Goal: Task Accomplishment & Management: Manage account settings

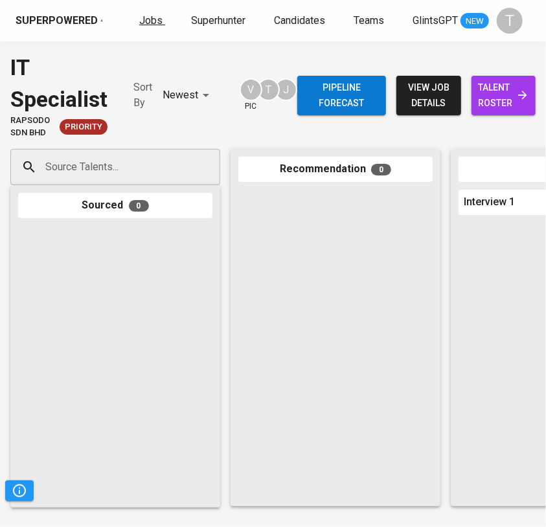
click at [148, 19] on span "Jobs" at bounding box center [150, 20] width 23 height 12
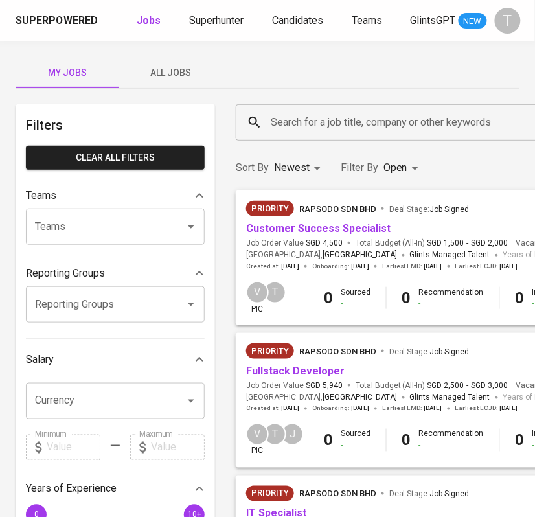
click at [179, 72] on span "All Jobs" at bounding box center [171, 73] width 88 height 16
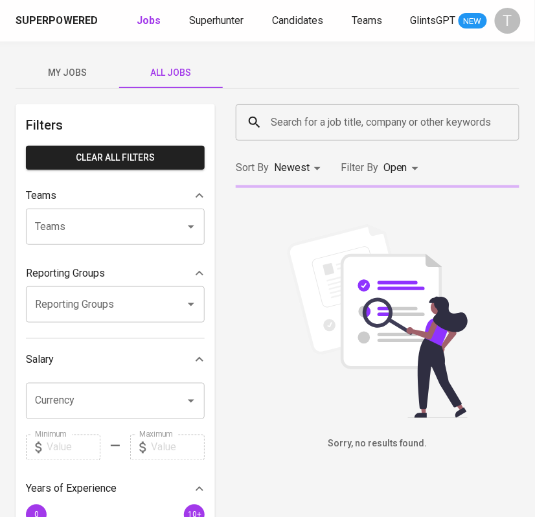
click at [123, 230] on input "Teams" at bounding box center [97, 226] width 131 height 25
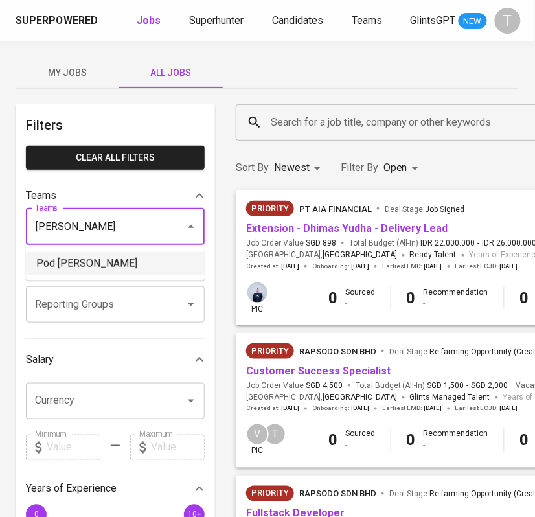
drag, startPoint x: 135, startPoint y: 263, endPoint x: 299, endPoint y: 1, distance: 309.5
click at [135, 263] on li "Pod [PERSON_NAME]" at bounding box center [115, 263] width 179 height 23
type input "vern"
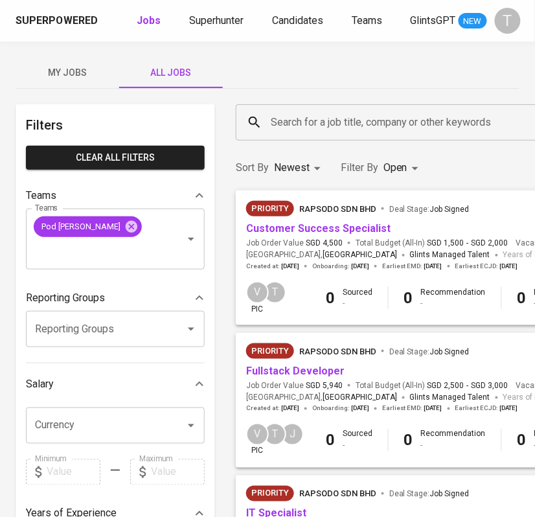
click at [297, 234] on span "Customer Success Specialist" at bounding box center [318, 228] width 144 height 15
click at [299, 232] on link "Customer Success Specialist" at bounding box center [318, 228] width 144 height 12
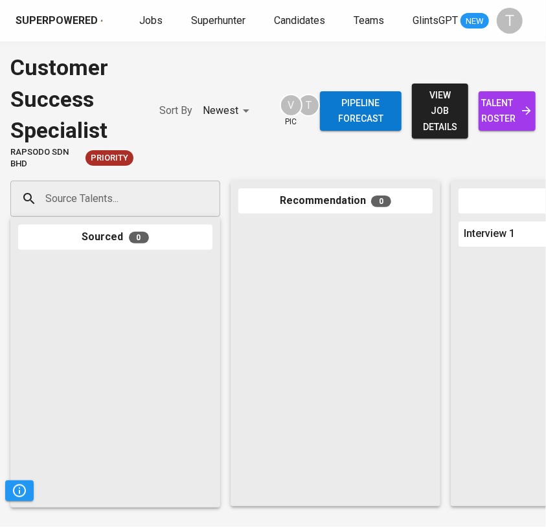
click at [154, 201] on input "Source Talents..." at bounding box center [110, 198] width 136 height 25
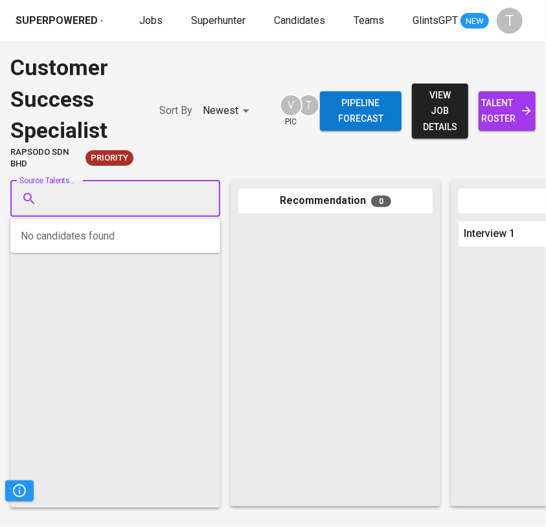
paste input "jijiaho@gmail.com"
type input "jijiaho@gmail.com"
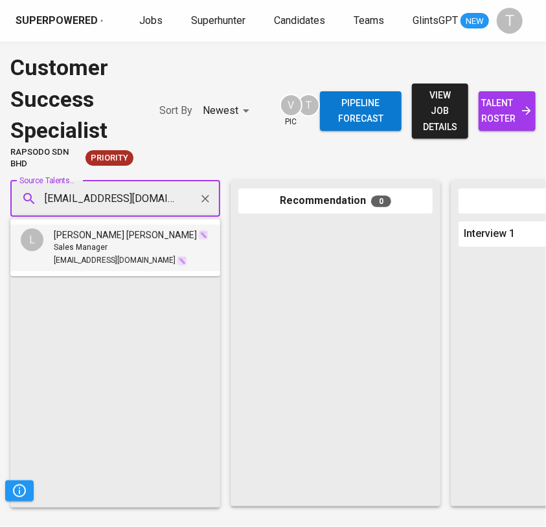
click at [117, 266] on span "jijiaho@gmail.com" at bounding box center [115, 260] width 122 height 13
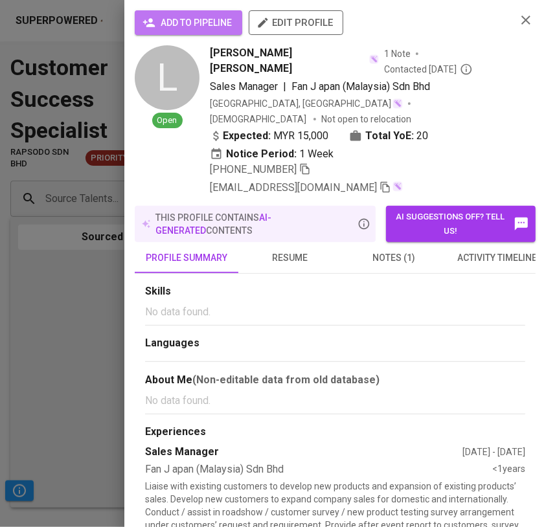
click at [223, 23] on span "add to pipeline" at bounding box center [188, 23] width 87 height 16
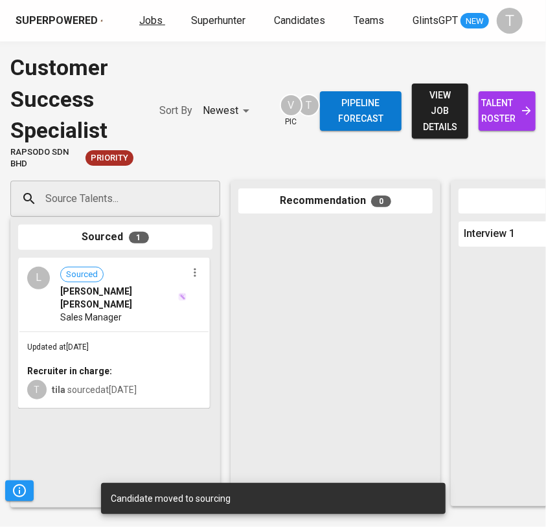
click at [151, 17] on span "Jobs" at bounding box center [150, 20] width 23 height 12
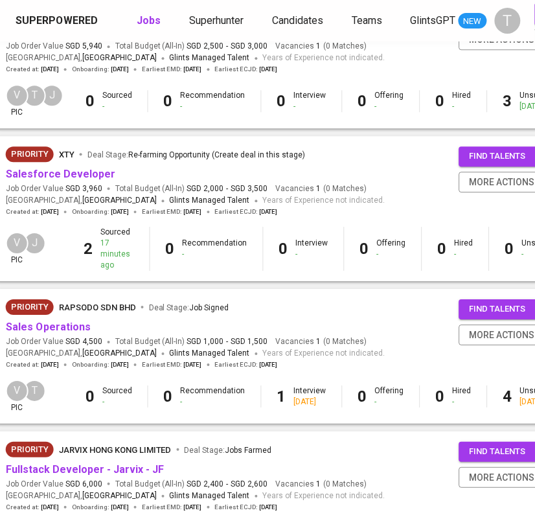
scroll to position [492, 242]
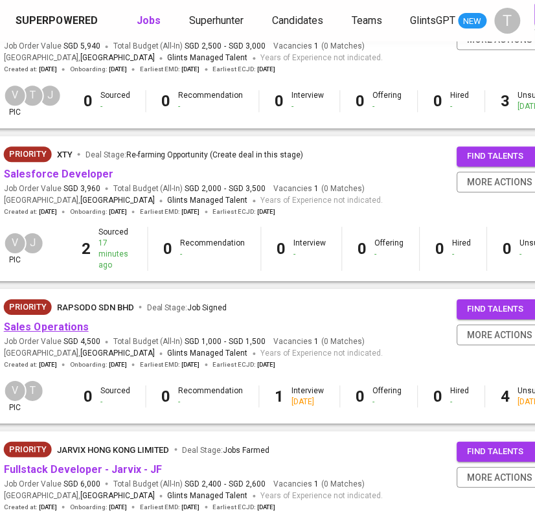
click at [59, 324] on link "Sales Operations" at bounding box center [46, 326] width 85 height 12
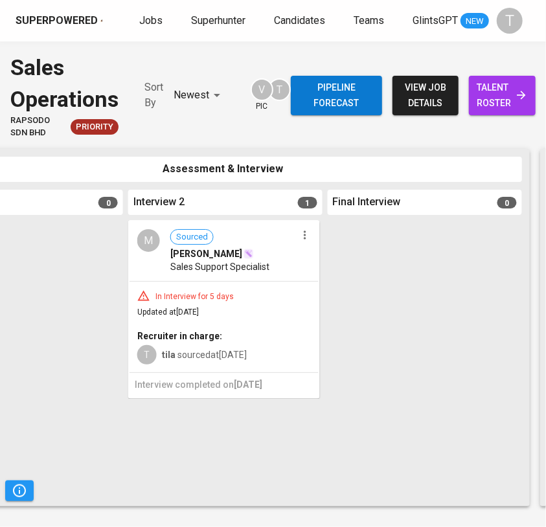
scroll to position [0, 531]
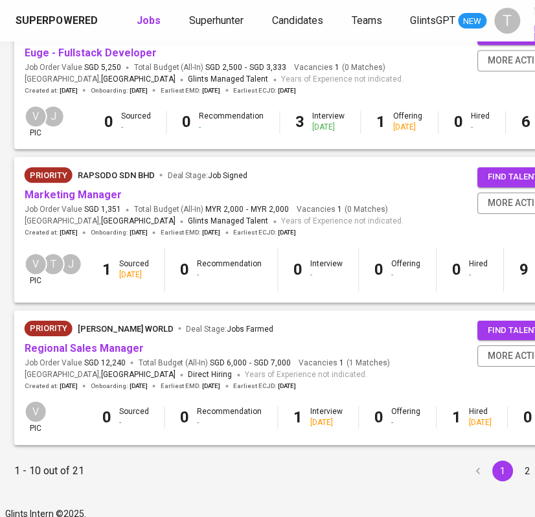
scroll to position [1193, 221]
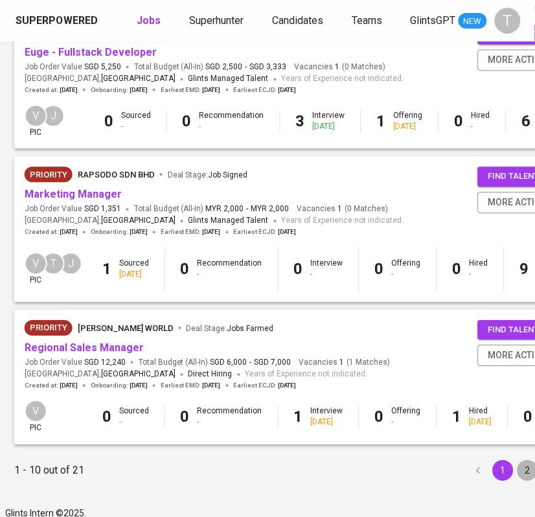
click at [517, 481] on button "2" at bounding box center [527, 470] width 21 height 21
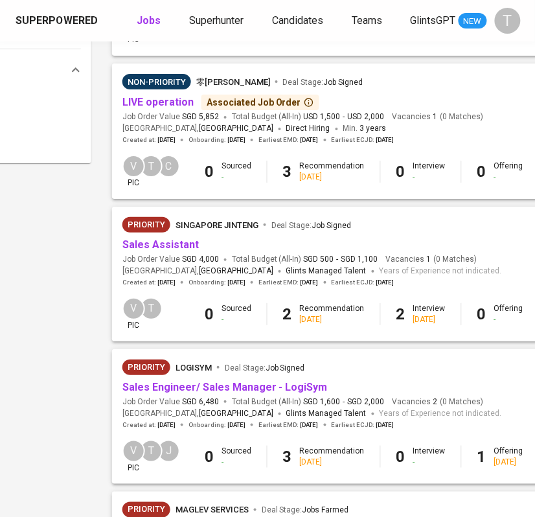
scroll to position [696, 203]
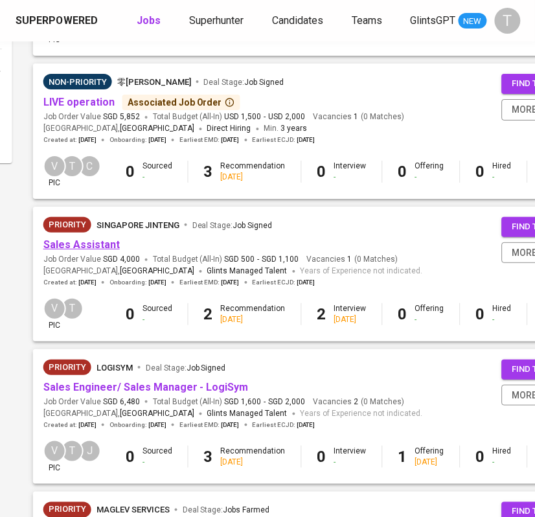
click at [102, 244] on link "Sales Assistant" at bounding box center [81, 244] width 76 height 12
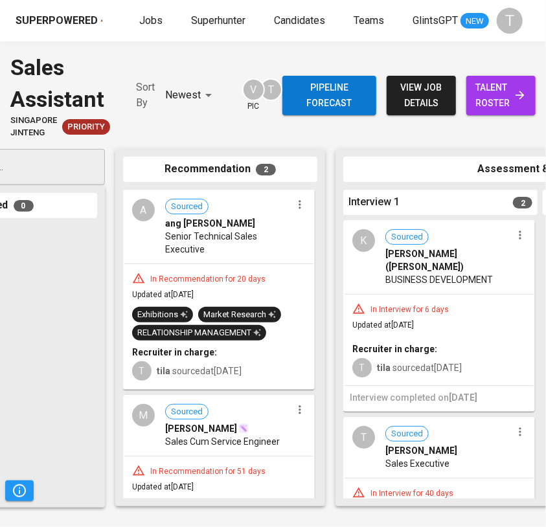
scroll to position [0, 117]
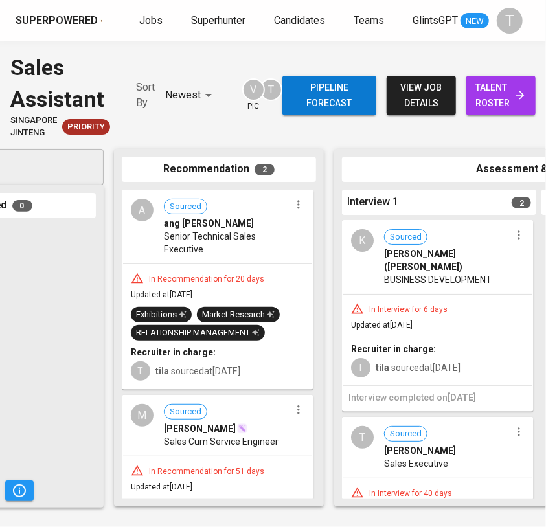
click at [241, 230] on span "Senior Technical Sales Executive" at bounding box center [227, 243] width 126 height 26
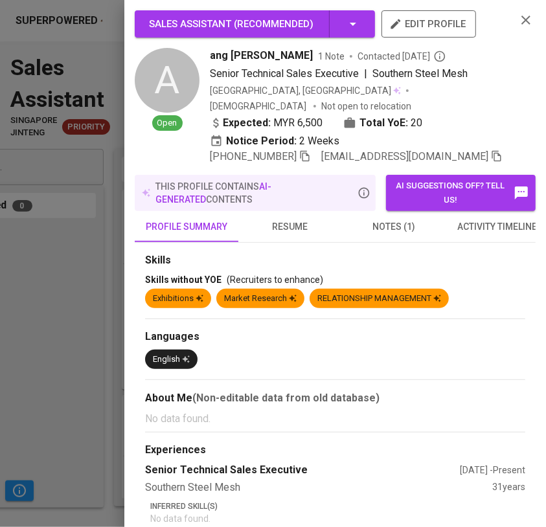
click at [291, 219] on span "resume" at bounding box center [290, 227] width 88 height 16
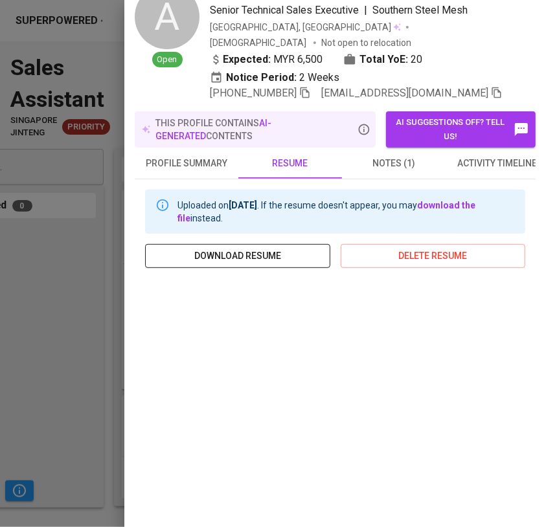
scroll to position [65, 0]
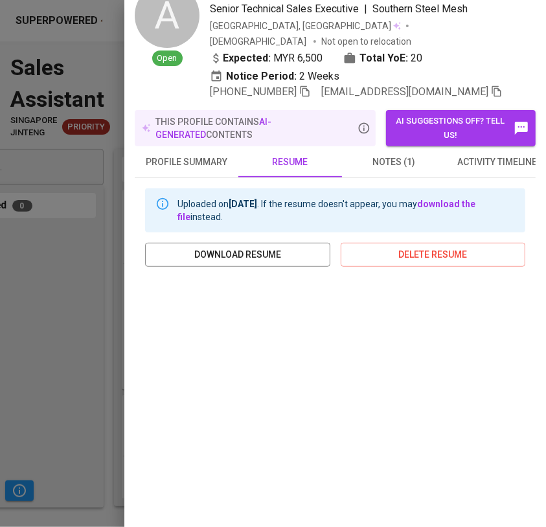
click at [104, 324] on div at bounding box center [273, 263] width 546 height 527
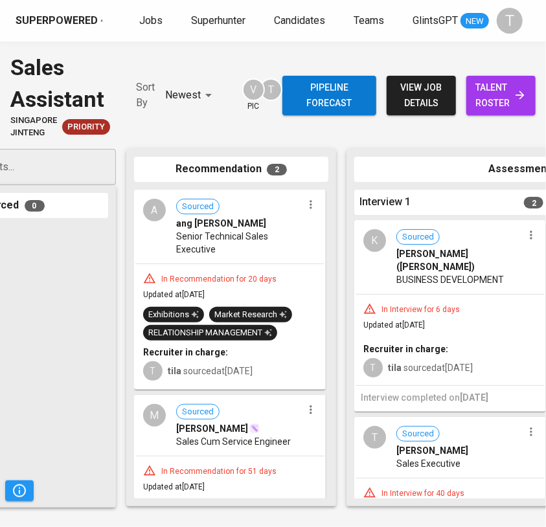
scroll to position [0, 105]
click at [229, 425] on span "MUHAMMAD HAIKAL BIN ADENAN" at bounding box center [211, 428] width 72 height 13
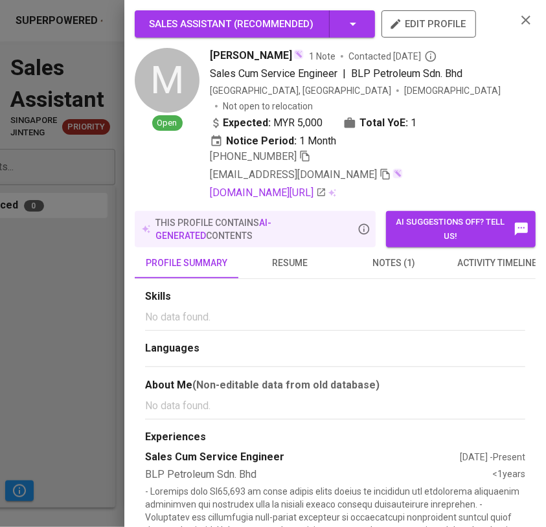
click at [297, 262] on span "resume" at bounding box center [290, 263] width 88 height 16
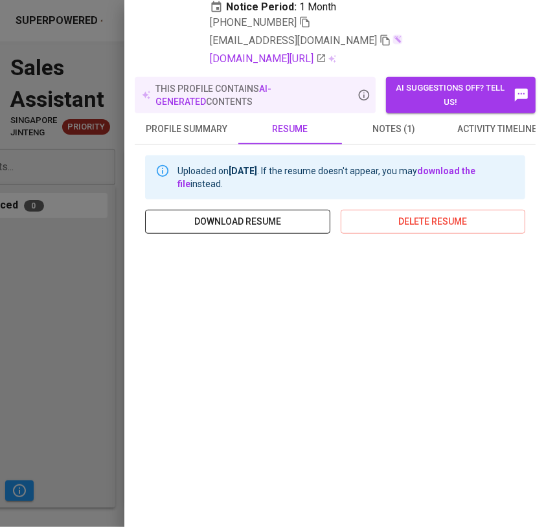
scroll to position [139, 0]
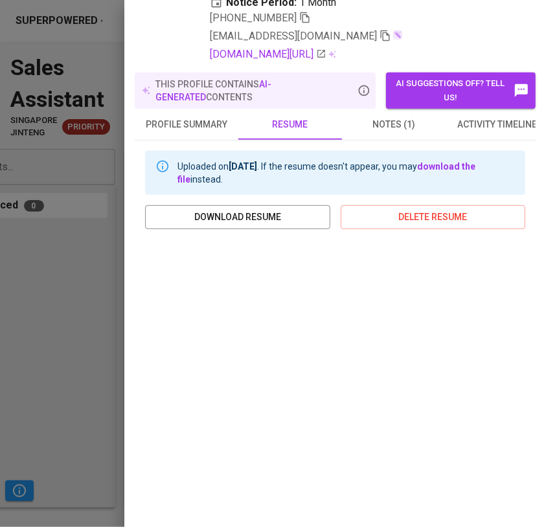
click at [59, 331] on div at bounding box center [273, 263] width 546 height 527
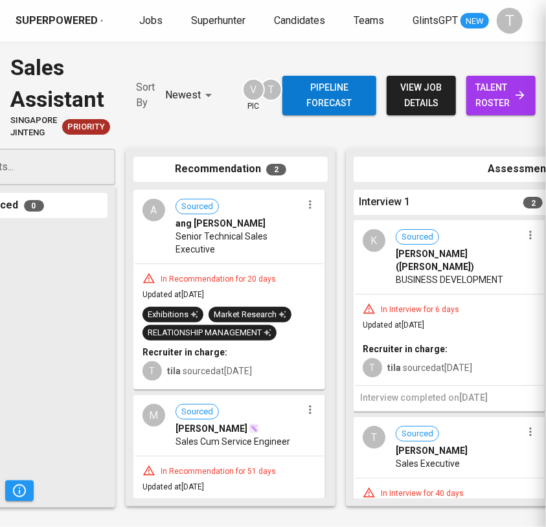
scroll to position [0, 0]
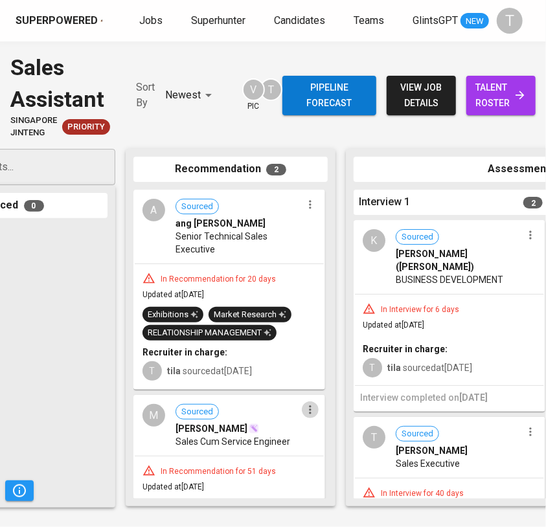
click at [304, 414] on icon "button" at bounding box center [310, 409] width 13 height 13
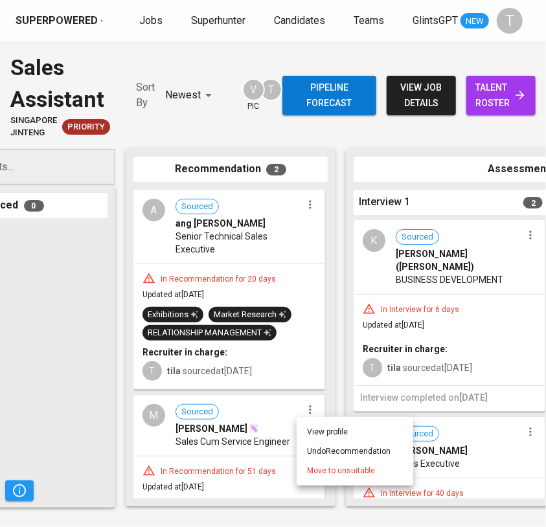
click at [328, 470] on span "Move to unsuitable" at bounding box center [341, 471] width 68 height 12
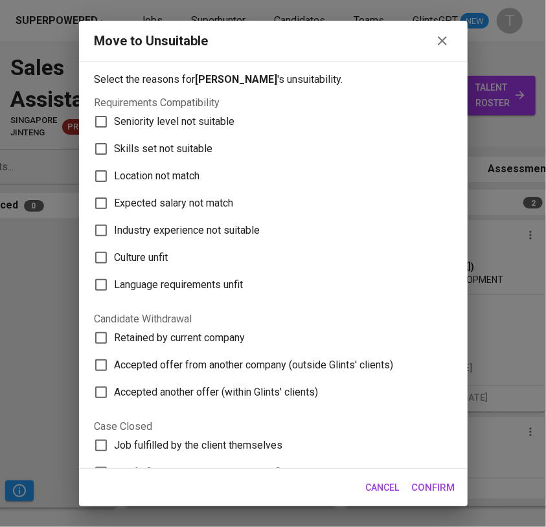
click at [177, 142] on span "Skills set not suitable" at bounding box center [164, 149] width 98 height 16
click at [115, 142] on input "Skills set not suitable" at bounding box center [100, 148] width 27 height 27
checkbox input "true"
click at [431, 480] on span "Confirm" at bounding box center [433, 487] width 43 height 17
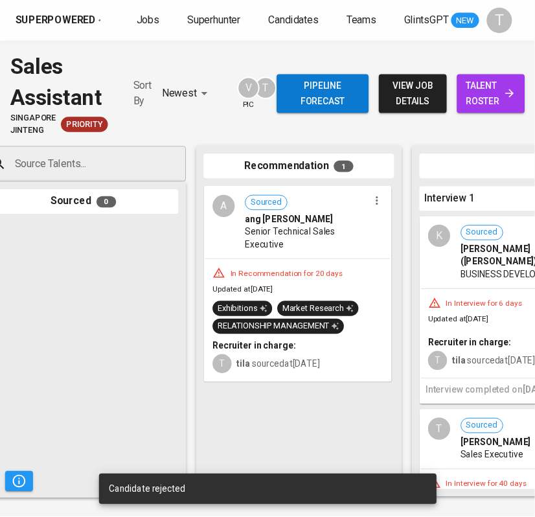
scroll to position [0, 30]
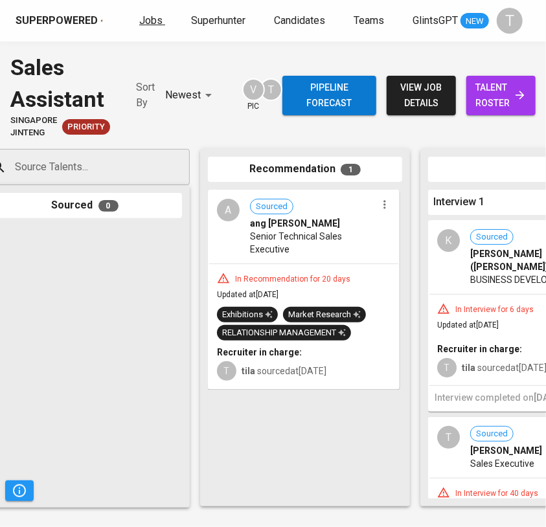
click at [151, 22] on span "Jobs" at bounding box center [150, 20] width 23 height 12
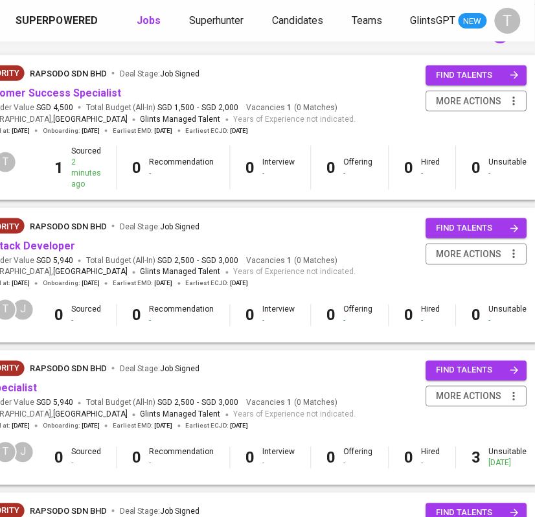
scroll to position [0, 269]
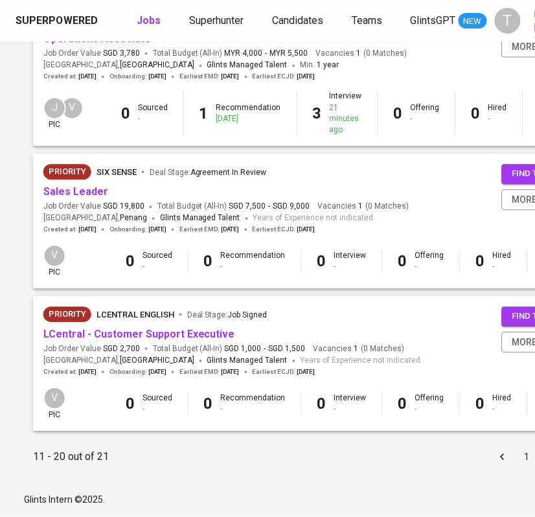
scroll to position [1189, 278]
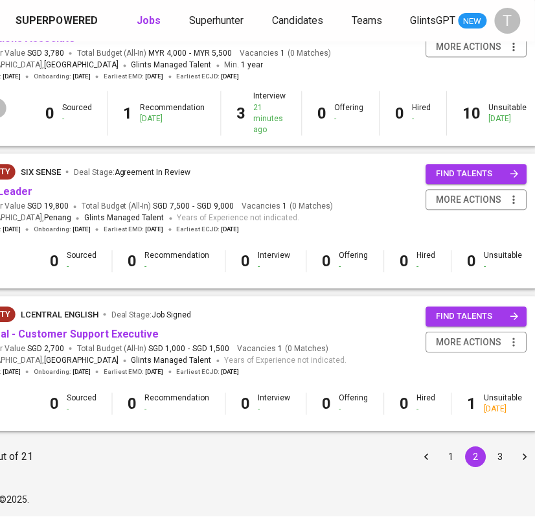
click at [490, 452] on button "3" at bounding box center [500, 457] width 21 height 21
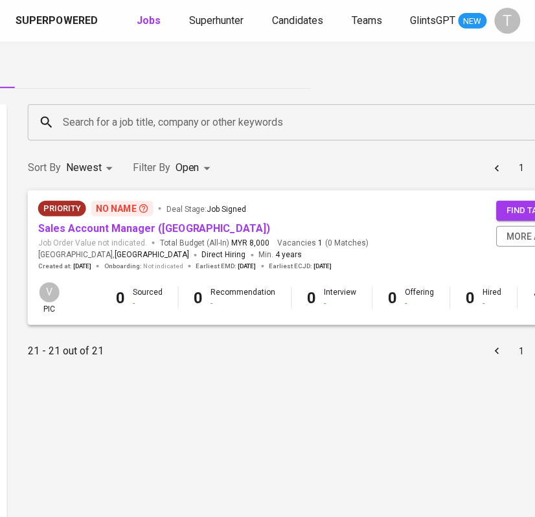
scroll to position [0, 278]
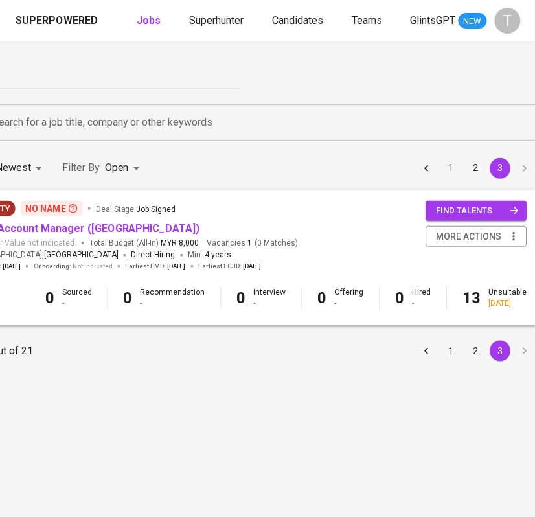
click at [441, 354] on button "1" at bounding box center [451, 351] width 21 height 21
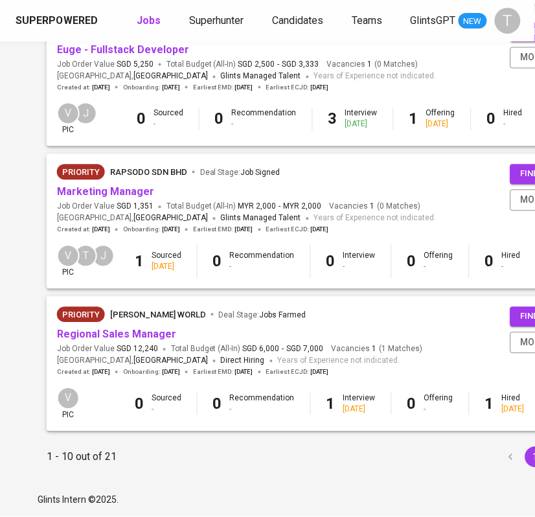
scroll to position [1209, 269]
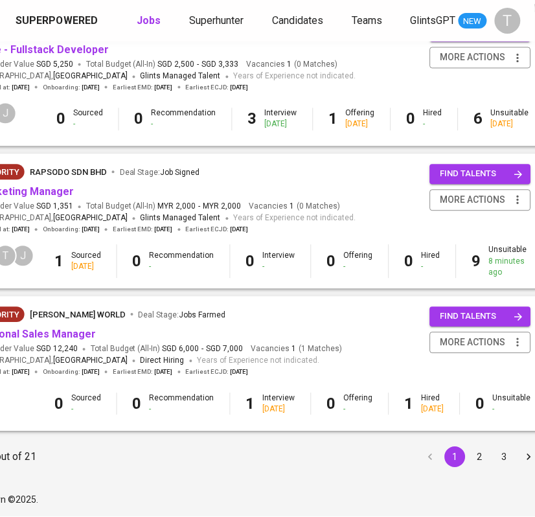
click at [469, 457] on button "2" at bounding box center [479, 457] width 21 height 21
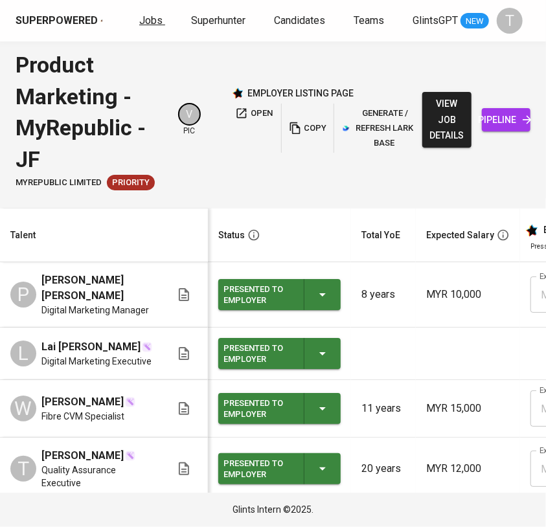
click at [145, 20] on span "Jobs" at bounding box center [150, 20] width 23 height 12
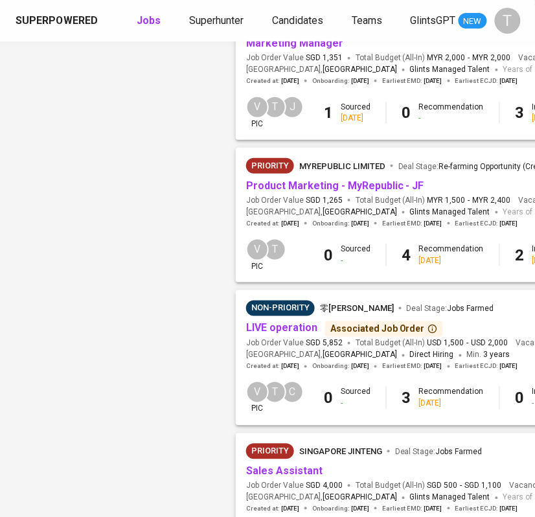
scroll to position [818, 0]
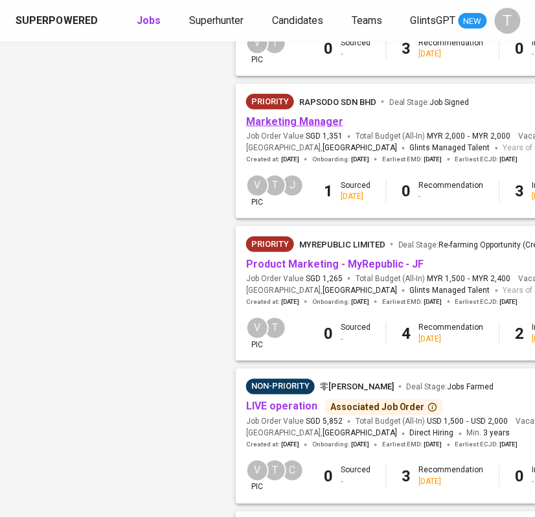
click at [308, 117] on link "Marketing Manager" at bounding box center [294, 121] width 97 height 12
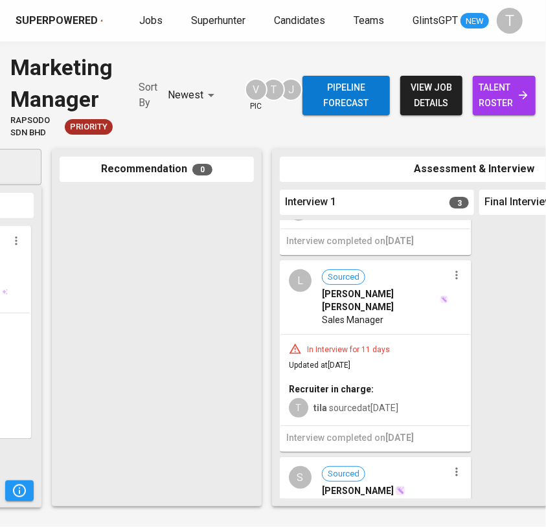
scroll to position [157, 0]
click at [409, 342] on div "In Interview for 11 days Updated at Sep 17, 2025 Recruiter in charge: T tila so…" at bounding box center [375, 379] width 189 height 91
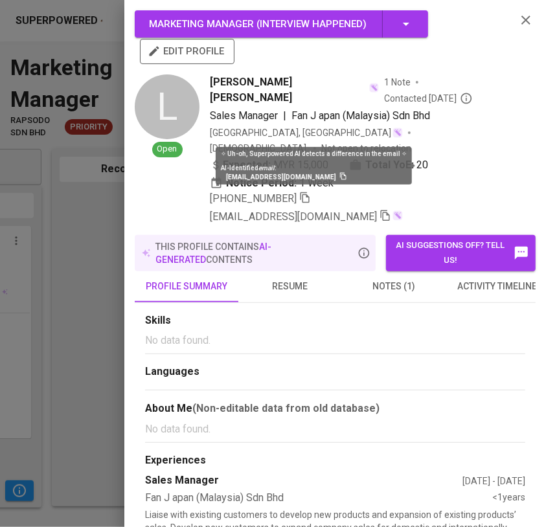
click at [402, 166] on div "✧ Uh-oh, Superpowered AI detects a difference in the email ✧ AI-Identified emai…" at bounding box center [314, 166] width 196 height 38
click at [412, 167] on span at bounding box center [414, 166] width 5 height 6
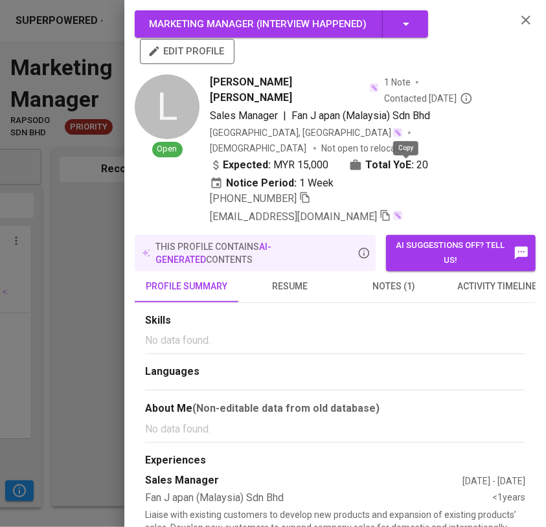
click at [391, 210] on icon "button" at bounding box center [385, 216] width 12 height 12
click at [96, 227] on div at bounding box center [273, 263] width 546 height 527
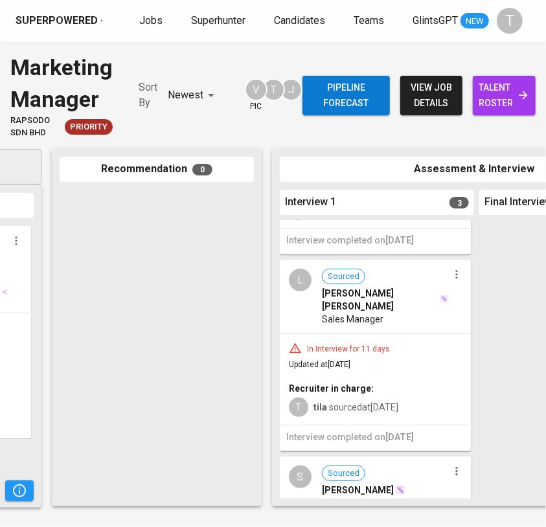
scroll to position [0, 0]
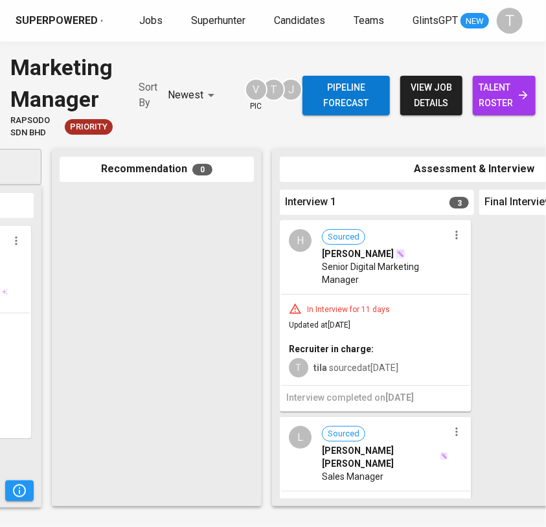
click at [451, 236] on icon "button" at bounding box center [456, 235] width 13 height 13
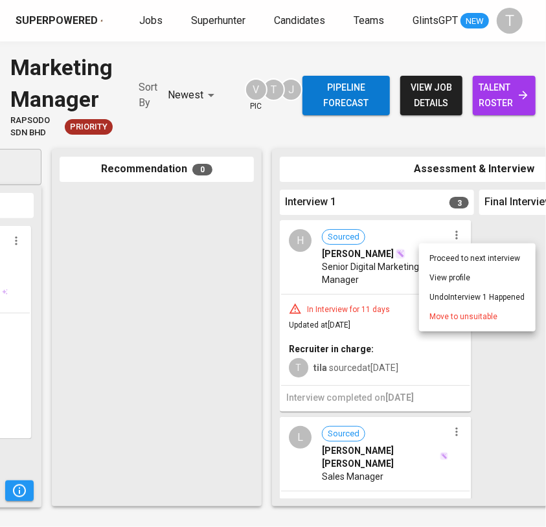
click at [445, 319] on span "Move to unsuitable" at bounding box center [463, 317] width 68 height 12
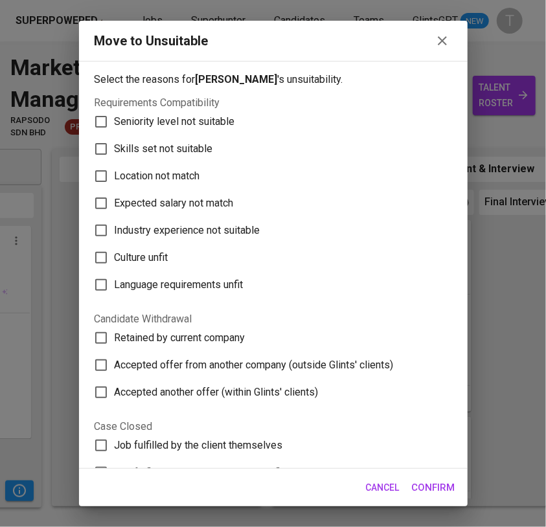
click at [135, 147] on span "Skills set not suitable" at bounding box center [164, 149] width 98 height 16
click at [115, 147] on input "Skills set not suitable" at bounding box center [100, 148] width 27 height 27
checkbox input "true"
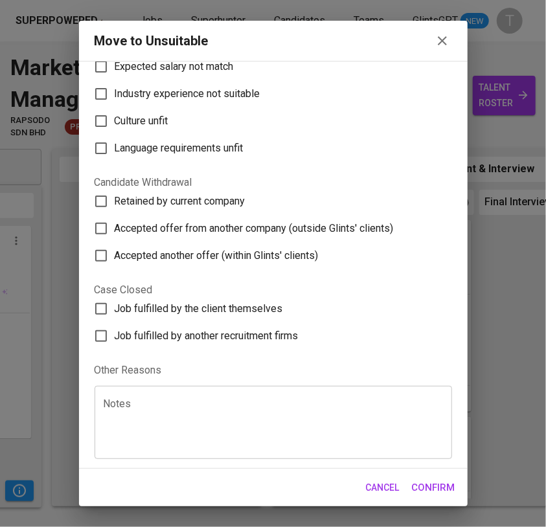
click at [151, 425] on textarea at bounding box center [273, 422] width 339 height 49
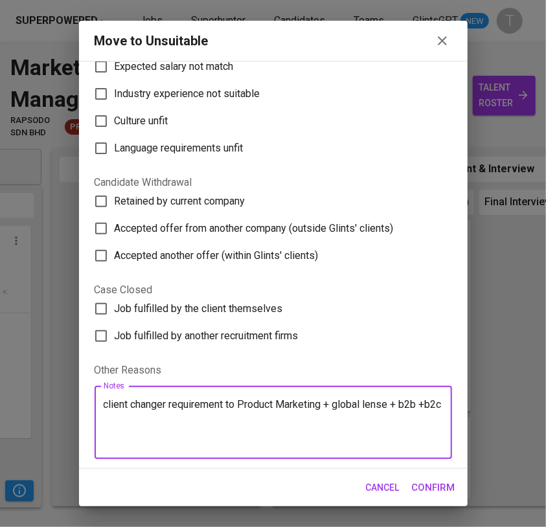
type textarea "client changer requirement to Product Marketing + global lense + b2b +b2c"
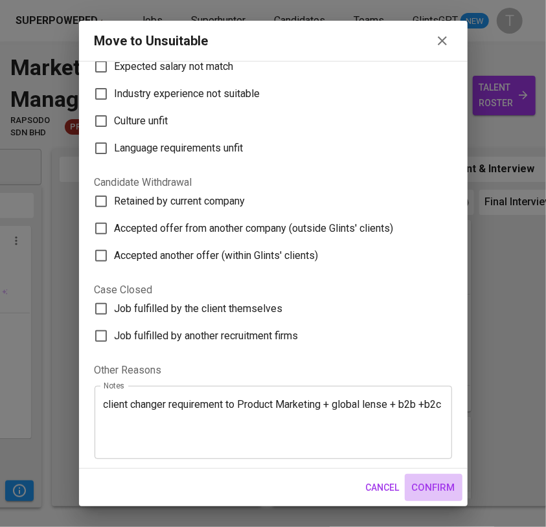
click at [422, 480] on span "Confirm" at bounding box center [433, 487] width 43 height 17
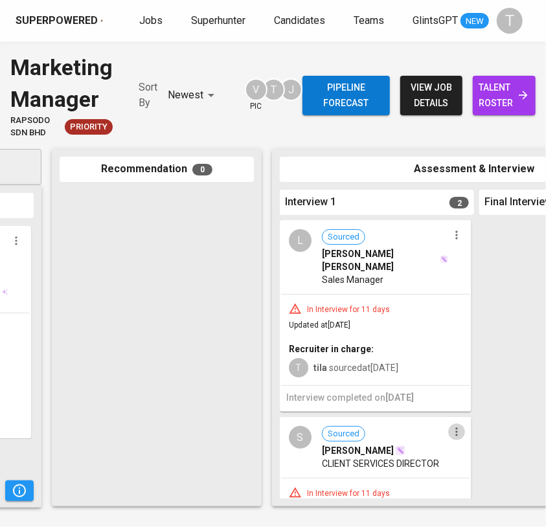
click at [454, 425] on button "button" at bounding box center [456, 431] width 17 height 17
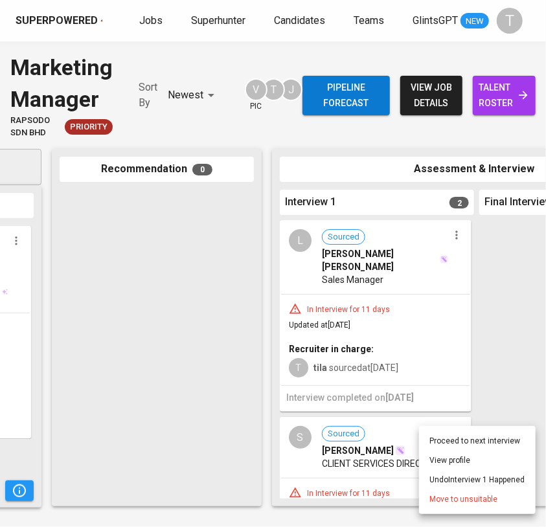
click at [466, 496] on span "Move to unsuitable" at bounding box center [463, 499] width 68 height 12
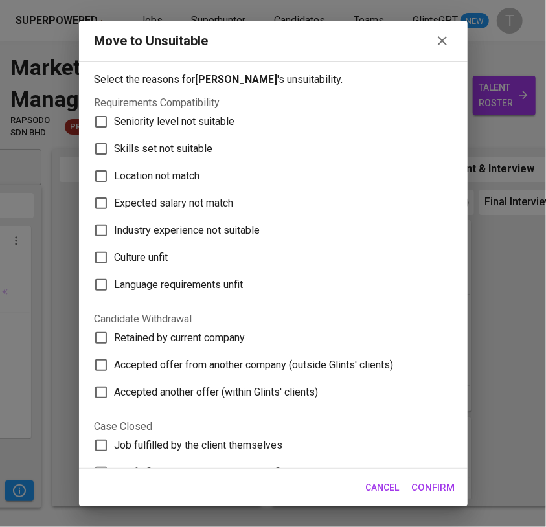
click at [165, 150] on span "Skills set not suitable" at bounding box center [164, 149] width 98 height 16
click at [115, 150] on input "Skills set not suitable" at bounding box center [100, 148] width 27 height 27
checkbox input "true"
click at [431, 484] on span "Confirm" at bounding box center [433, 487] width 43 height 17
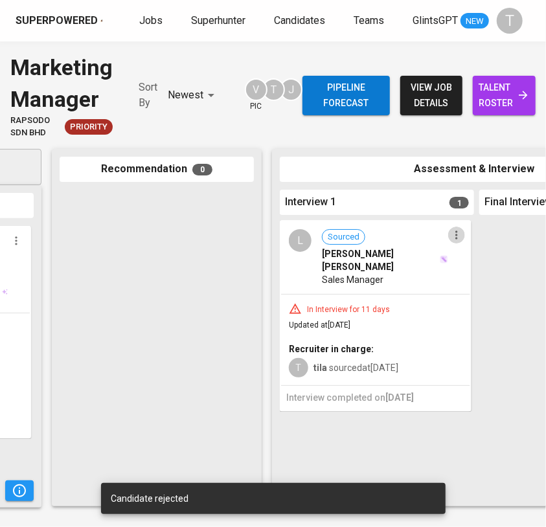
click at [464, 234] on button "button" at bounding box center [456, 235] width 17 height 17
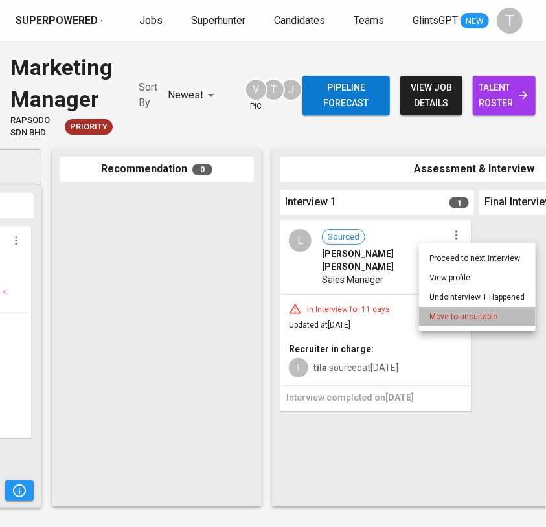
click at [468, 315] on span "Move to unsuitable" at bounding box center [463, 317] width 68 height 12
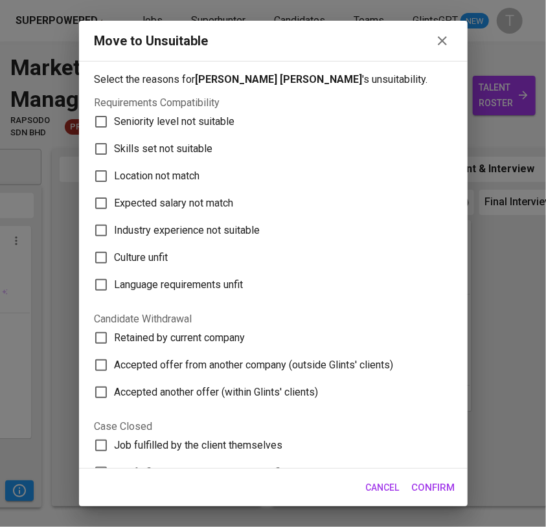
click at [179, 151] on span "Skills set not suitable" at bounding box center [164, 149] width 98 height 16
click at [115, 151] on input "Skills set not suitable" at bounding box center [100, 148] width 27 height 27
checkbox input "true"
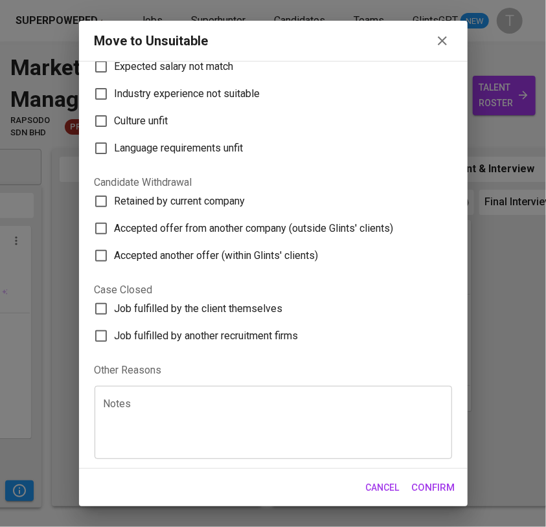
click at [185, 411] on textarea at bounding box center [273, 422] width 339 height 49
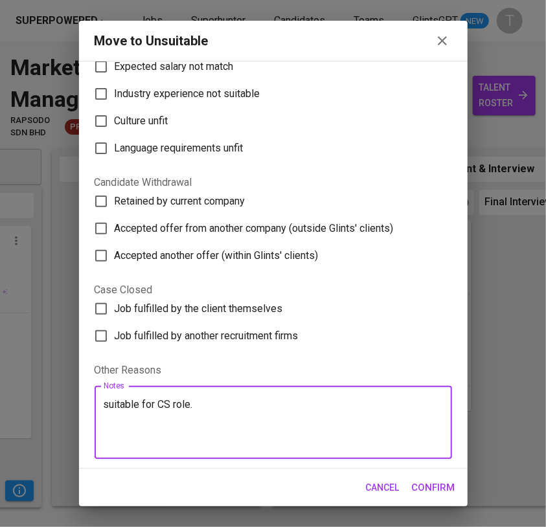
type textarea "suitable for CS role."
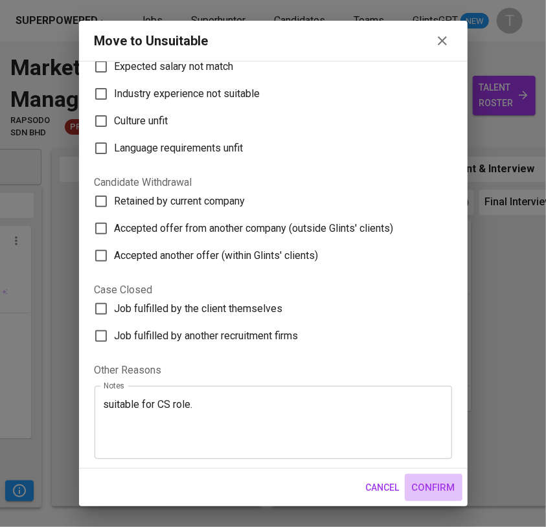
click at [440, 488] on span "Confirm" at bounding box center [433, 487] width 43 height 17
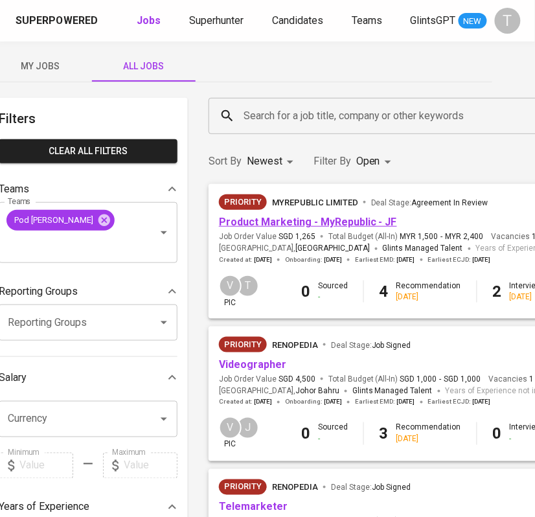
click at [328, 219] on link "Product Marketing - MyRepublic - JF" at bounding box center [308, 222] width 178 height 12
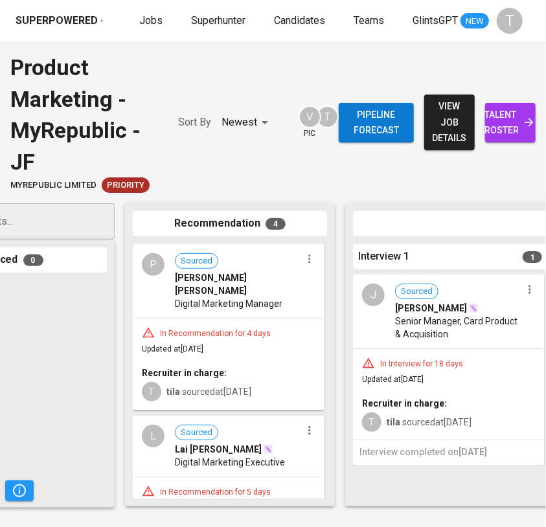
click at [505, 127] on span "talent roster" at bounding box center [510, 123] width 30 height 32
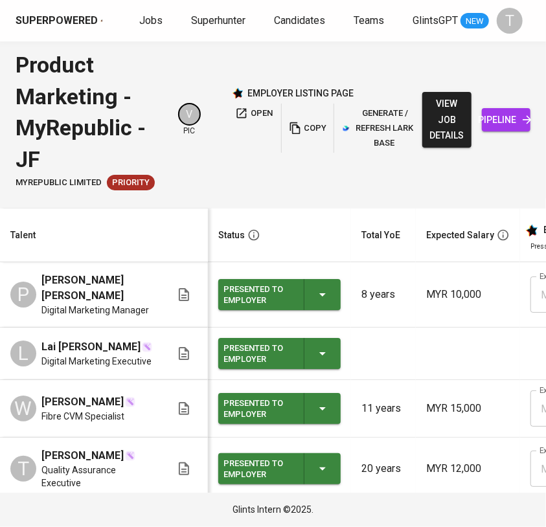
click at [306, 133] on span "copy" at bounding box center [307, 128] width 35 height 15
click at [317, 127] on span "copy" at bounding box center [307, 128] width 35 height 15
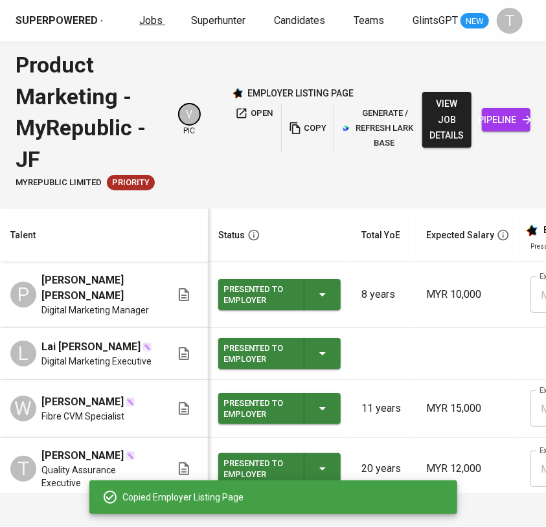
click at [144, 24] on span "Jobs" at bounding box center [150, 20] width 23 height 12
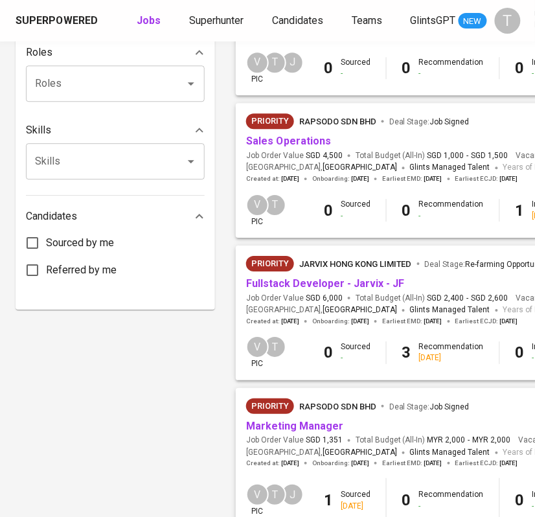
scroll to position [554, 0]
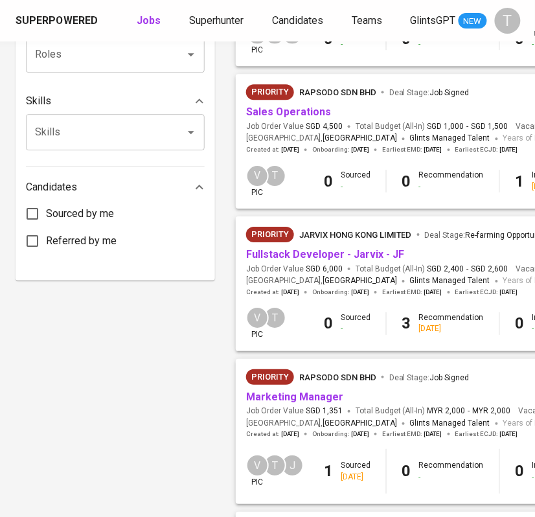
click at [336, 244] on div "Priority Jarvix Hong Kong Limited Deal Stage : Re-farming Opportunity (Create d…" at bounding box center [444, 237] width 397 height 21
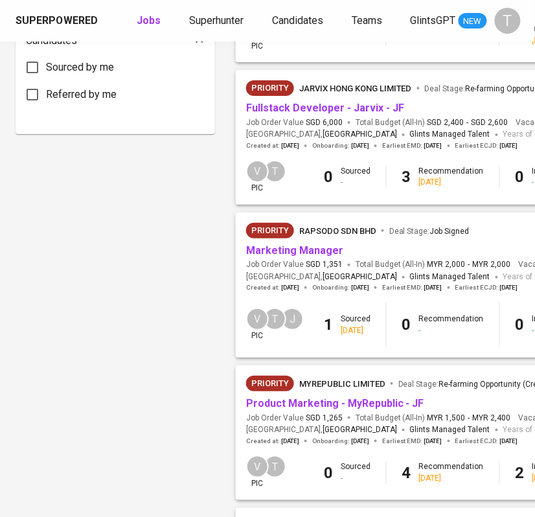
scroll to position [678, 0]
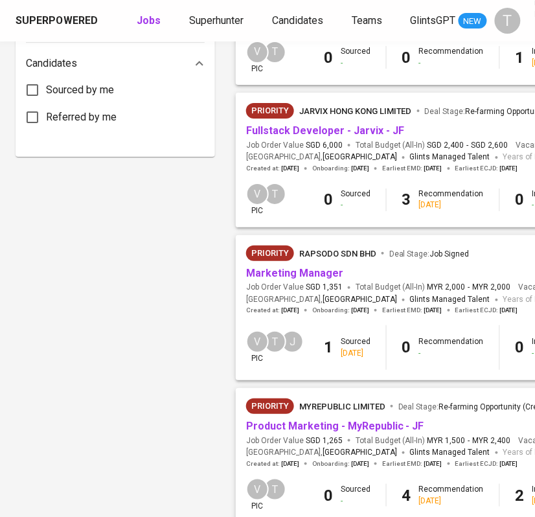
click at [166, 334] on div "Filters Clear All filters Teams Teams Teams Reporting Groups Reporting Groups R…" at bounding box center [115, 211] width 199 height 1571
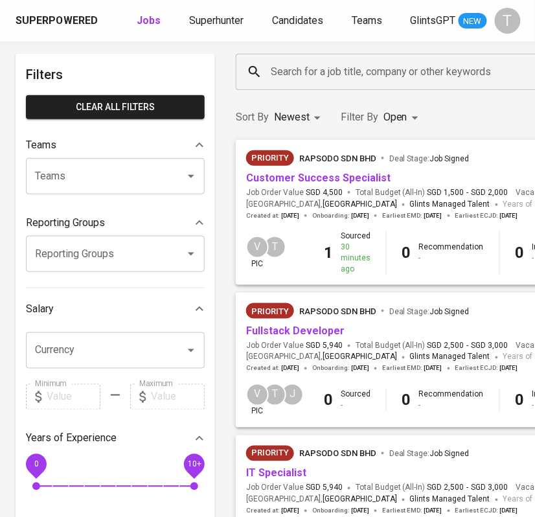
scroll to position [0, 0]
